Goal: Transaction & Acquisition: Book appointment/travel/reservation

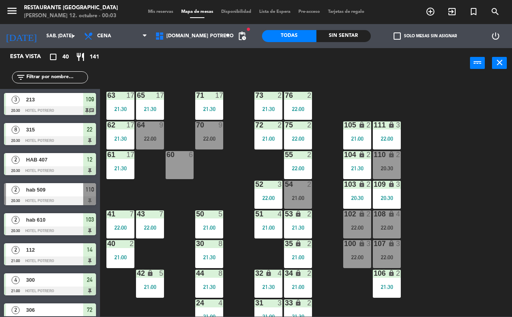
scroll to position [394, 0]
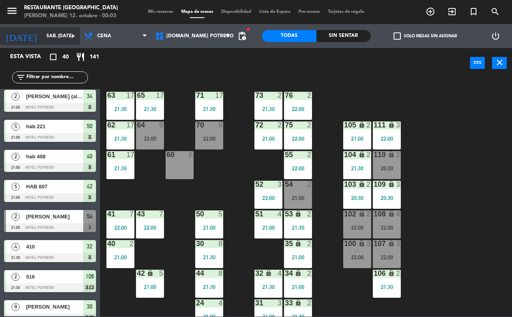
click at [59, 36] on input "sáb. [DATE]" at bounding box center [74, 36] width 64 height 14
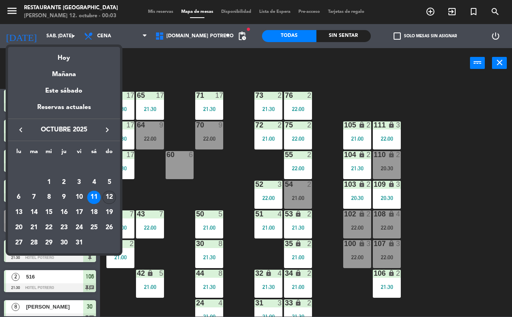
click at [108, 194] on div "12" at bounding box center [109, 198] width 14 height 14
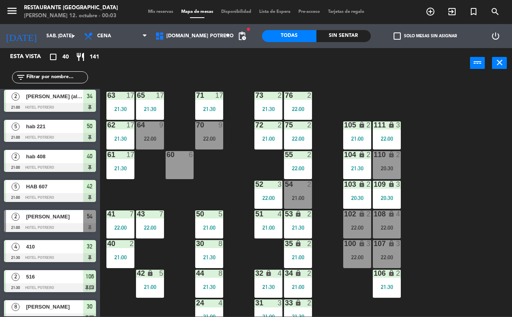
type input "dom. [DATE]"
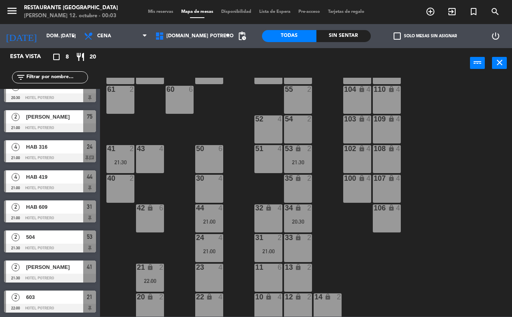
scroll to position [70, 0]
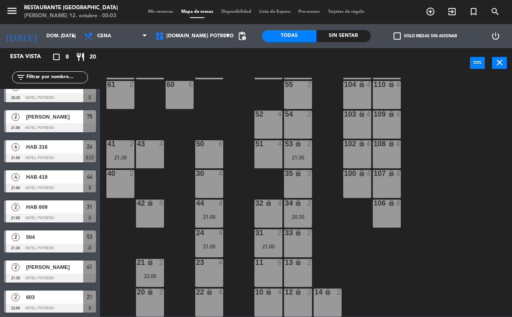
click at [297, 183] on div "35 lock 2" at bounding box center [298, 184] width 28 height 28
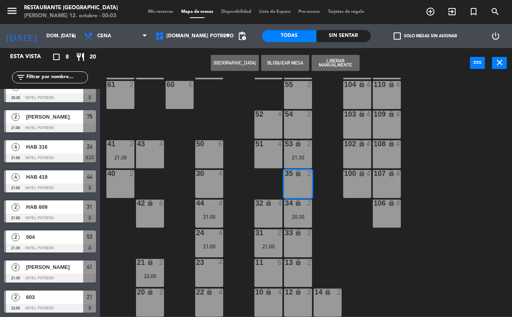
click at [225, 63] on button "[GEOGRAPHIC_DATA]" at bounding box center [235, 63] width 48 height 16
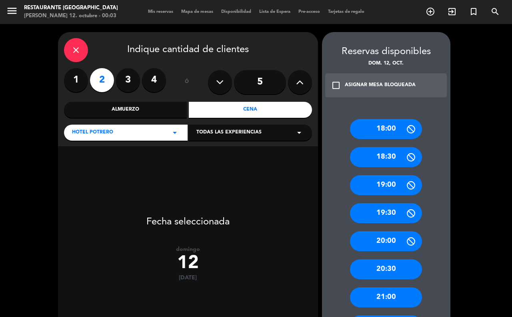
click at [227, 106] on div "Cena" at bounding box center [250, 110] width 123 height 16
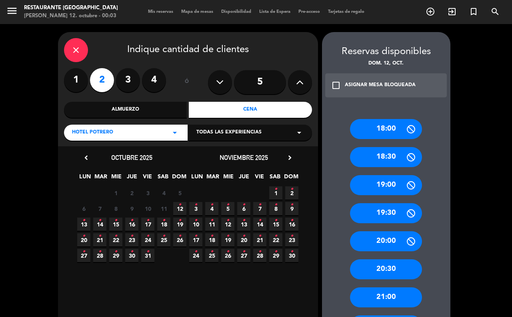
click at [183, 207] on span "12 •" at bounding box center [179, 208] width 13 height 13
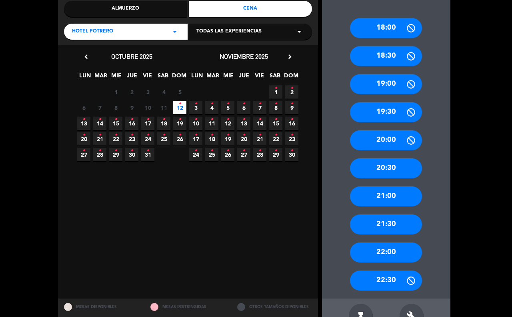
scroll to position [125, 0]
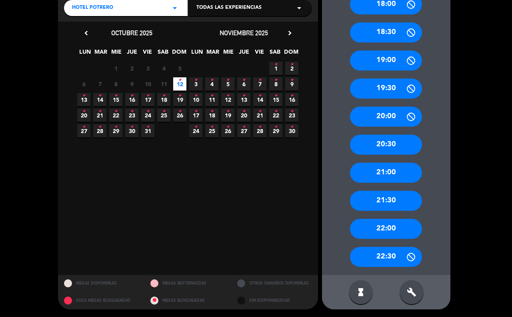
click at [403, 233] on div "22:00" at bounding box center [386, 229] width 72 height 20
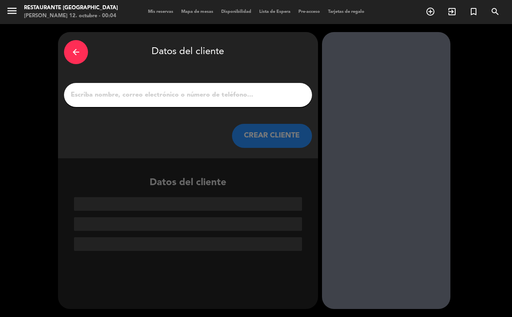
click at [87, 92] on input "1" at bounding box center [188, 94] width 236 height 11
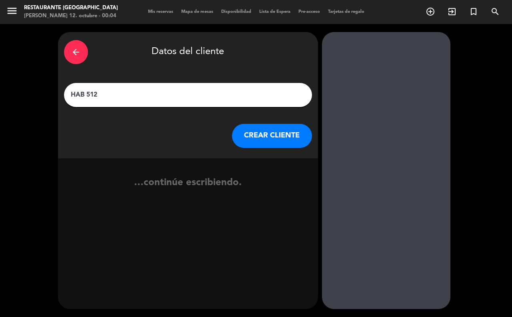
type input "HAB 512"
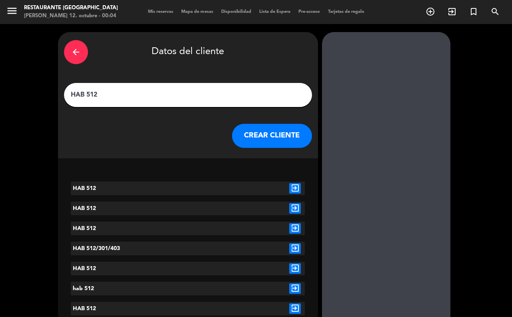
click at [265, 139] on button "CREAR CLIENTE" at bounding box center [272, 136] width 80 height 24
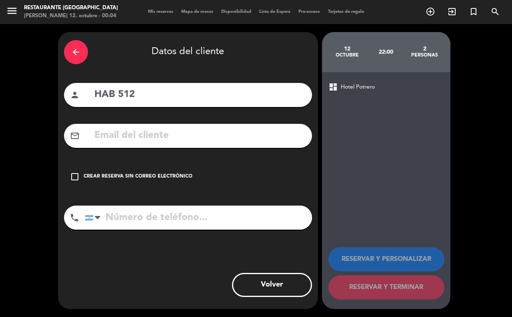
drag, startPoint x: 149, startPoint y: 173, endPoint x: 187, endPoint y: 169, distance: 37.5
click at [149, 173] on div "Crear reserva sin correo electrónico" at bounding box center [138, 177] width 109 height 8
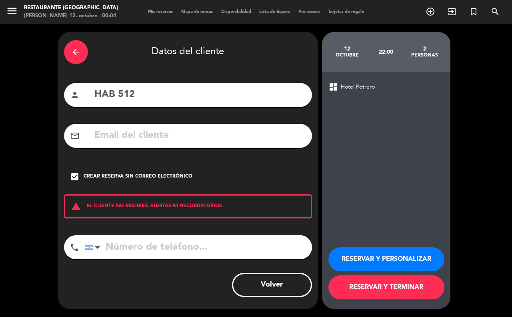
click at [405, 289] on button "RESERVAR Y TERMINAR" at bounding box center [387, 287] width 116 height 24
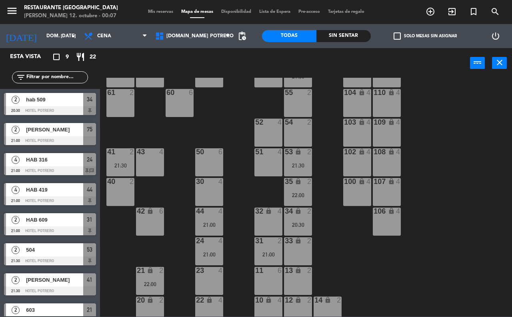
scroll to position [70, 0]
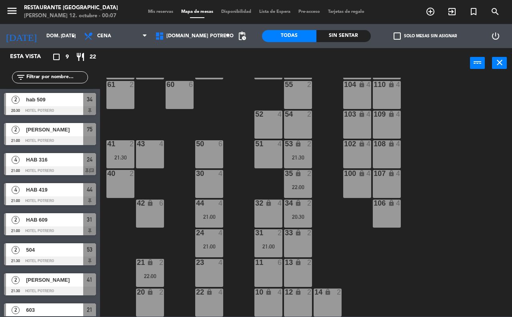
click at [295, 268] on div "13 lock 2" at bounding box center [298, 273] width 28 height 28
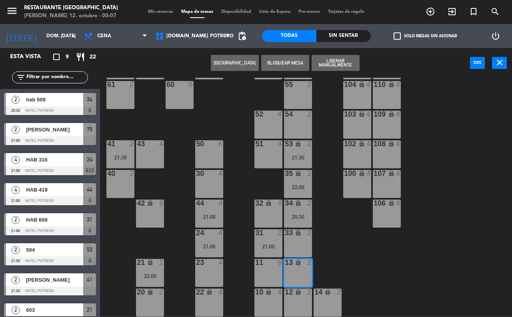
click at [227, 66] on button "[GEOGRAPHIC_DATA]" at bounding box center [235, 63] width 48 height 16
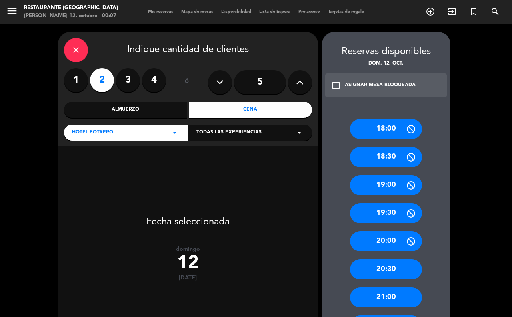
click at [202, 106] on div "Cena" at bounding box center [250, 110] width 123 height 16
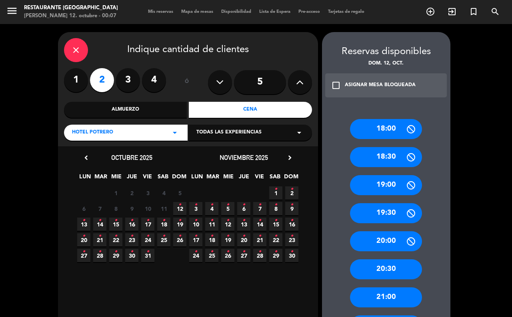
click at [179, 209] on icon "•" at bounding box center [180, 204] width 3 height 13
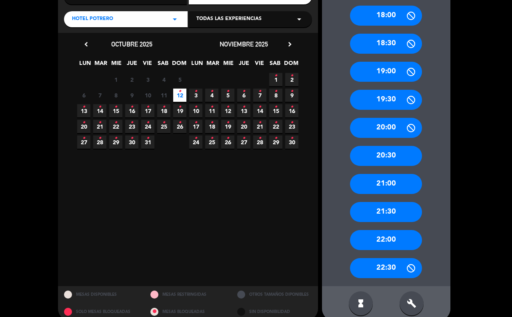
scroll to position [125, 0]
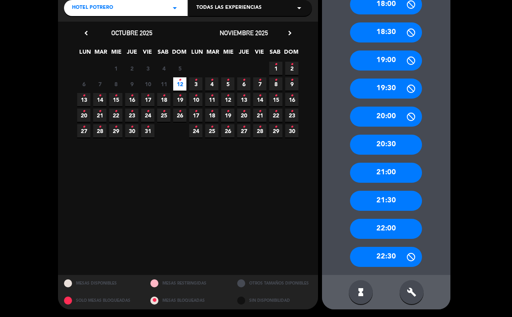
click at [414, 175] on div "21:00" at bounding box center [386, 173] width 72 height 20
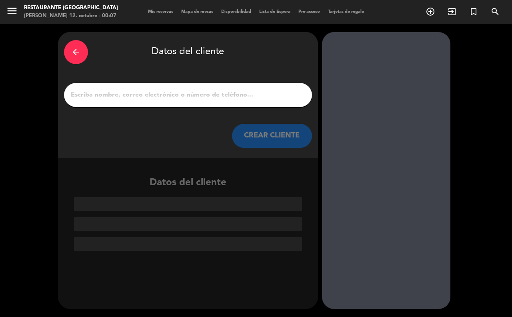
scroll to position [0, 0]
click at [72, 94] on input "1" at bounding box center [188, 94] width 236 height 11
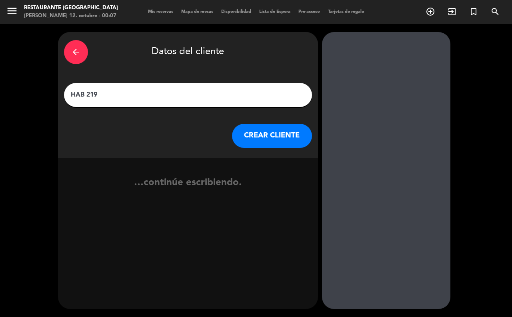
type input "HAB 219"
click at [285, 139] on button "CREAR CLIENTE" at bounding box center [272, 136] width 80 height 24
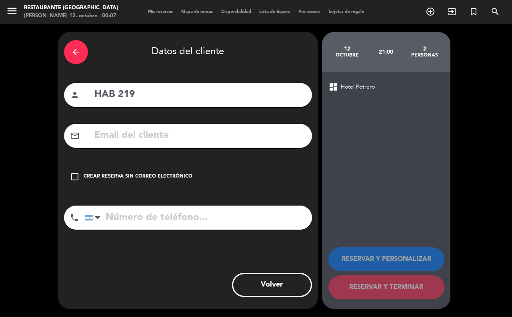
click at [127, 176] on div "Crear reserva sin correo electrónico" at bounding box center [138, 177] width 109 height 8
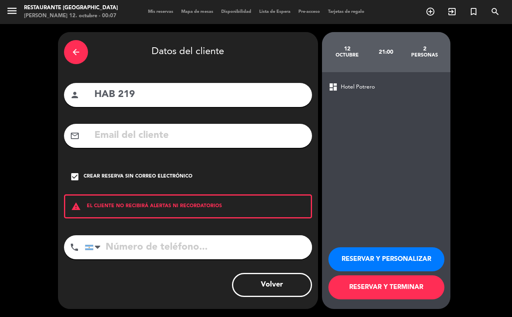
click at [390, 289] on button "RESERVAR Y TERMINAR" at bounding box center [387, 287] width 116 height 24
